Goal: Information Seeking & Learning: Learn about a topic

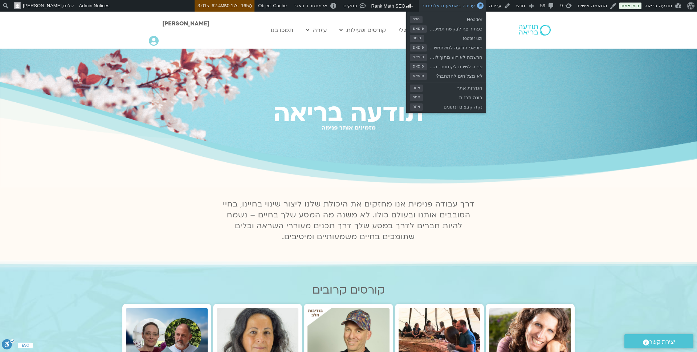
click at [474, 6] on span "עריכה באמצעות אלמנטור" at bounding box center [448, 5] width 53 height 5
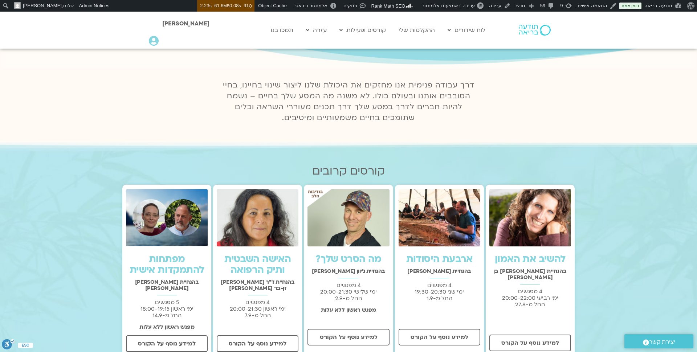
scroll to position [122, 0]
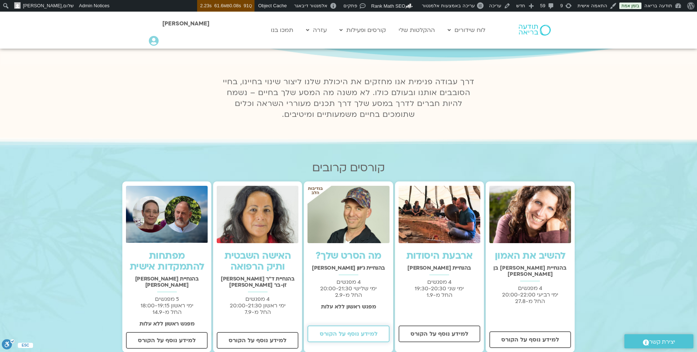
click at [322, 337] on span "למידע נוסף על הקורס" at bounding box center [349, 334] width 58 height 7
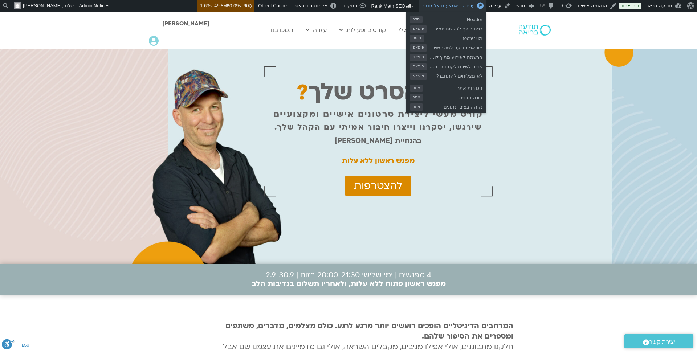
click at [466, 5] on span "עריכה באמצעות אלמנטור" at bounding box center [448, 5] width 53 height 5
